Goal: Find specific page/section

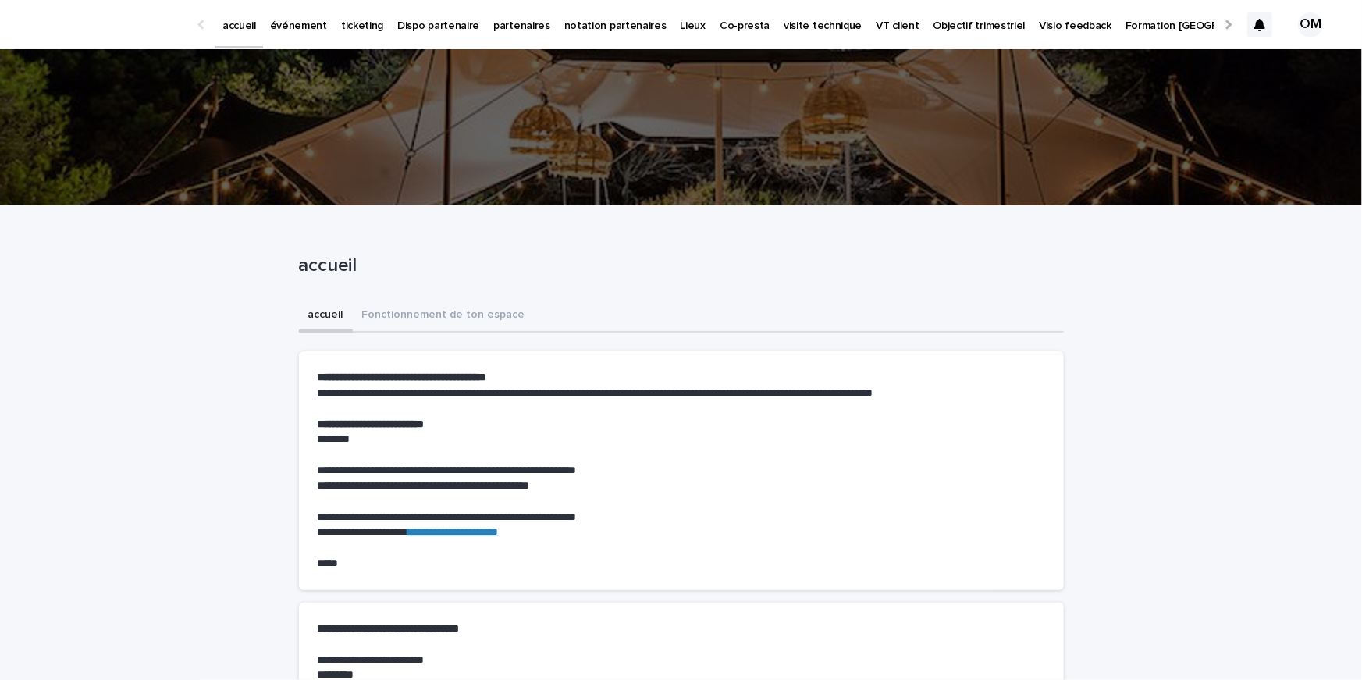
click at [307, 22] on p "événement" at bounding box center [298, 16] width 57 height 33
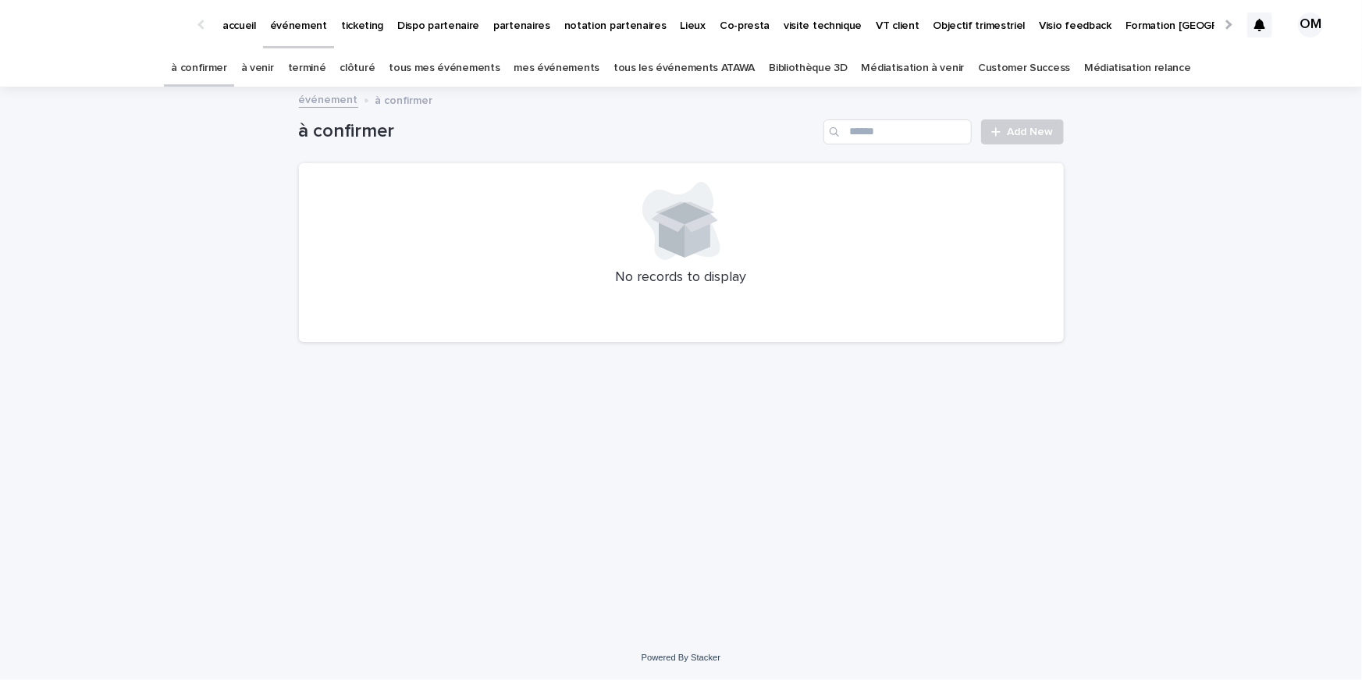
click at [249, 15] on p "accueil" at bounding box center [239, 16] width 34 height 33
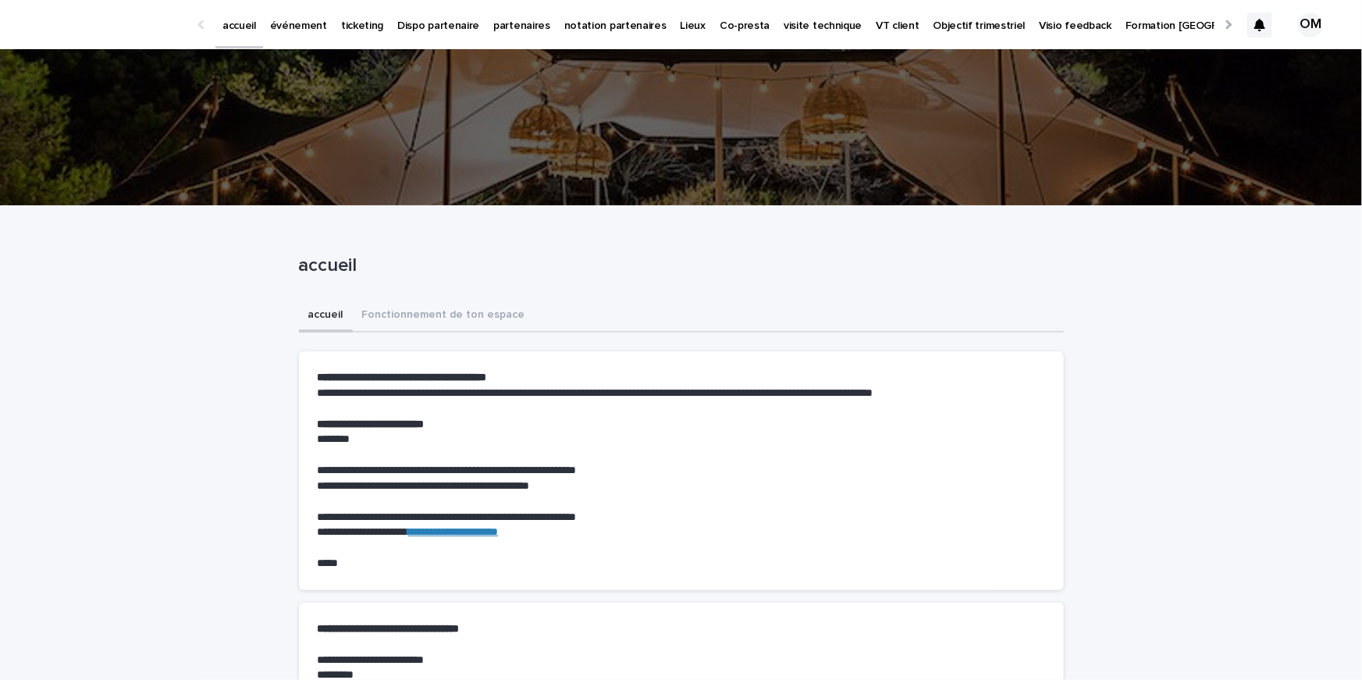
scroll to position [1245, 0]
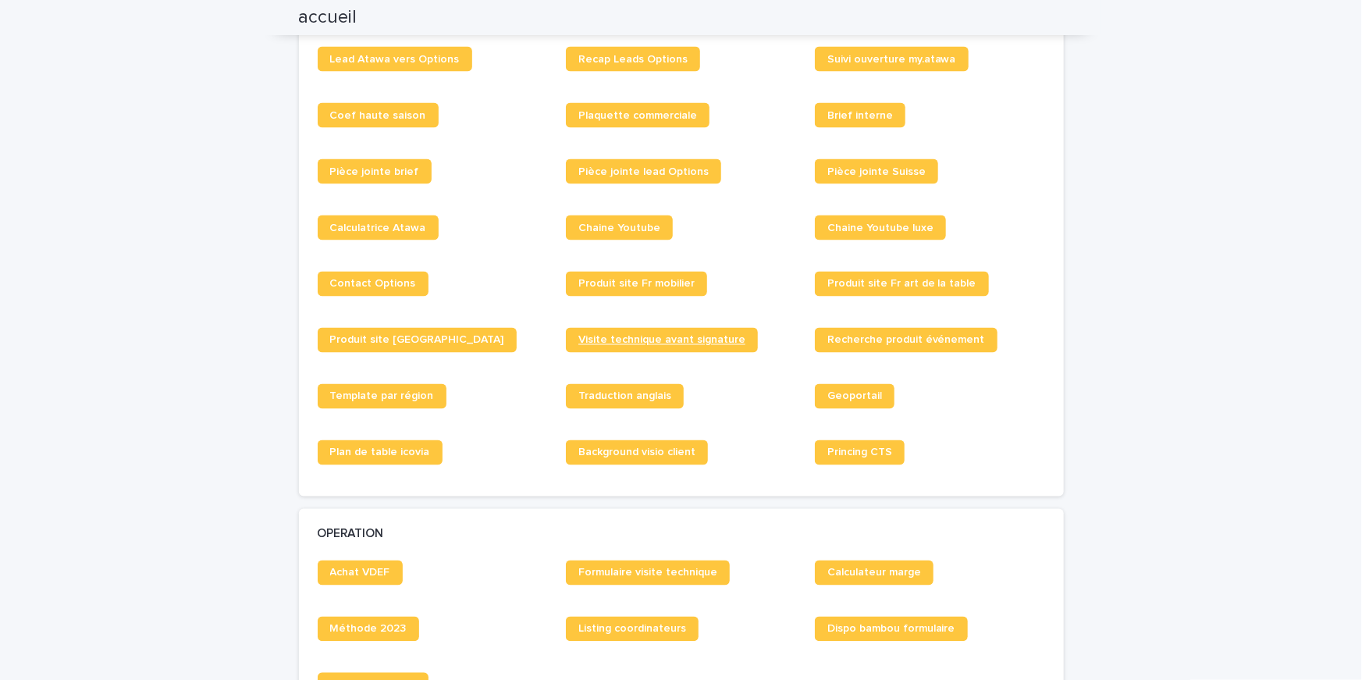
click at [617, 343] on span "Visite technique avant signature" at bounding box center [661, 340] width 167 height 11
